Goal: Task Accomplishment & Management: Manage account settings

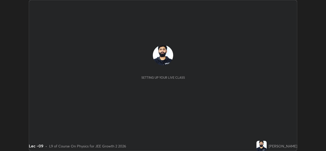
scroll to position [151, 325]
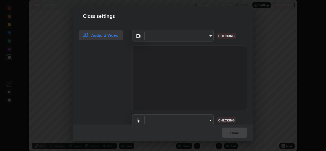
type input "78e73baf3d63bceb4c45423e3c658d9595c8caa1ee6d34b79bc6d5c79dc82097"
type input "default"
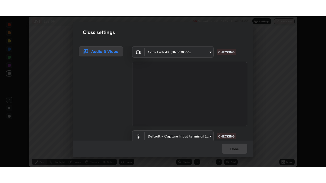
scroll to position [21, 0]
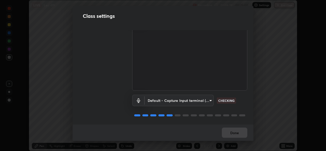
click at [233, 131] on div "Done" at bounding box center [163, 132] width 181 height 16
click at [232, 135] on div "Done" at bounding box center [163, 132] width 181 height 16
click at [236, 136] on div "Done" at bounding box center [163, 132] width 181 height 16
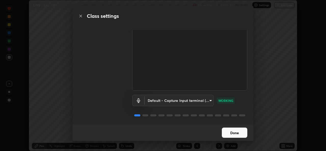
click at [238, 134] on button "Done" at bounding box center [234, 132] width 25 height 10
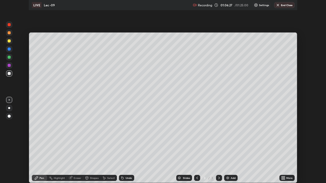
scroll to position [183, 326]
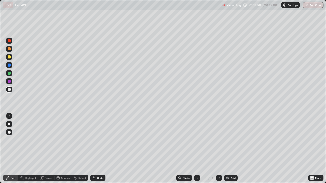
click at [316, 8] on button "End Class" at bounding box center [313, 5] width 21 height 6
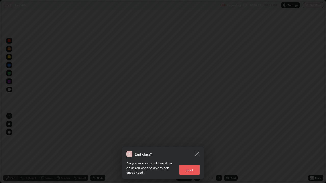
click at [189, 151] on button "End" at bounding box center [189, 170] width 20 height 10
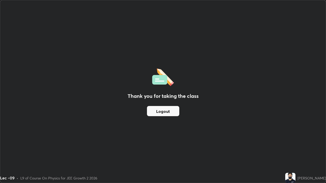
click at [175, 111] on button "Logout" at bounding box center [163, 111] width 32 height 10
